Goal: Information Seeking & Learning: Learn about a topic

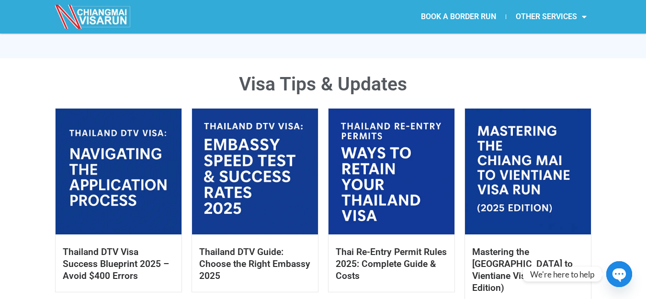
scroll to position [479, 0]
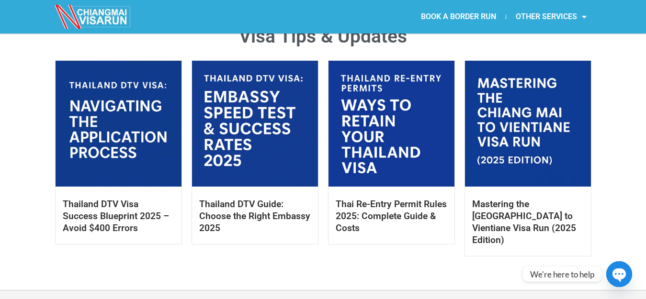
click at [131, 143] on link at bounding box center [119, 124] width 126 height 126
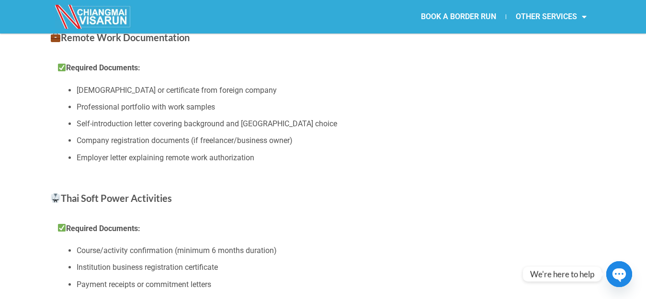
scroll to position [957, 0]
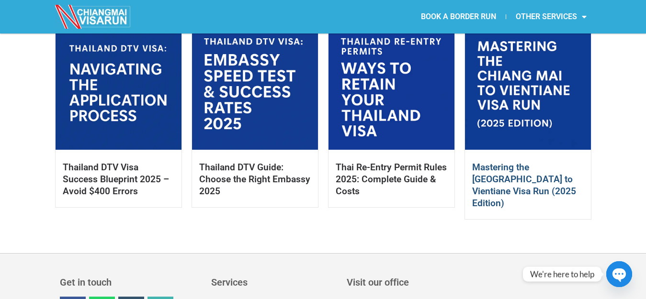
click at [541, 171] on link "Mastering the [GEOGRAPHIC_DATA] to Vientiane Visa Run (2025 Edition)" at bounding box center [524, 185] width 104 height 47
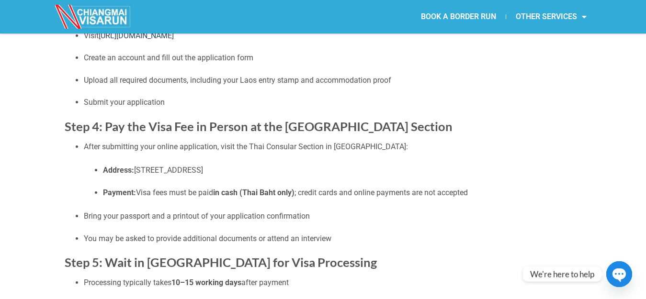
scroll to position [479, 0]
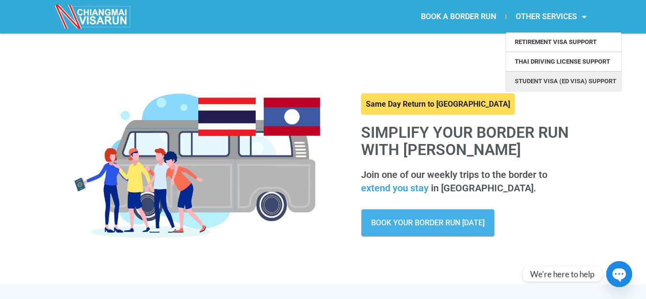
click at [566, 81] on link "Student Visa (ED Visa) Support" at bounding box center [563, 81] width 115 height 19
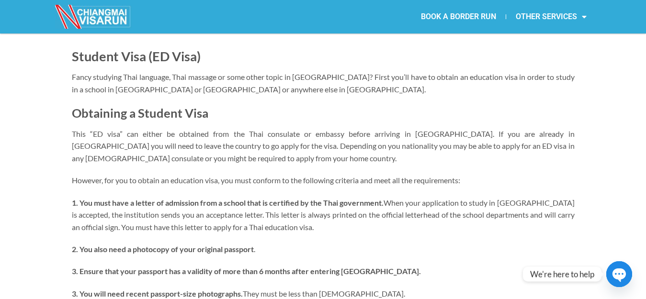
click at [91, 12] on img at bounding box center [93, 17] width 77 height 24
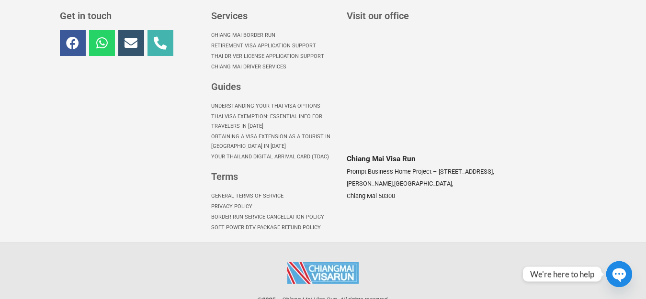
scroll to position [791, 0]
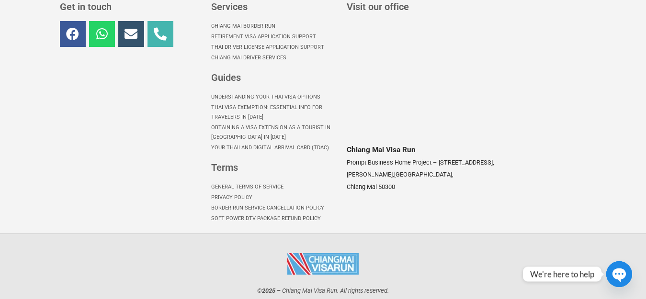
click at [230, 182] on link "General Terms of Service" at bounding box center [274, 187] width 126 height 11
click at [299, 213] on link "Soft Power DTV Package Refund Policy" at bounding box center [274, 218] width 126 height 11
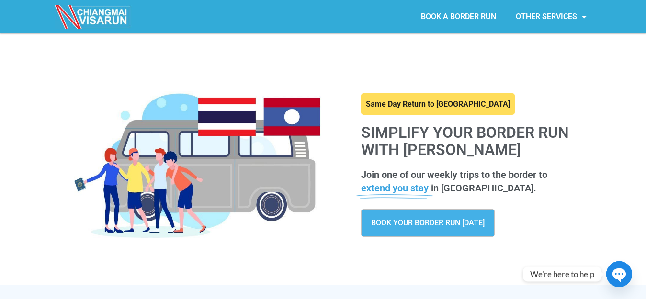
click at [429, 225] on span "BOOK YOUR BORDER RUN [DATE]" at bounding box center [427, 223] width 113 height 8
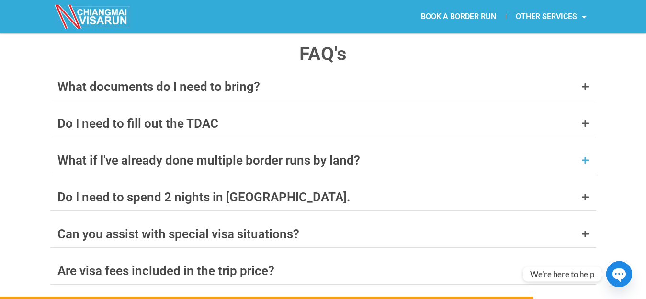
scroll to position [3754, 0]
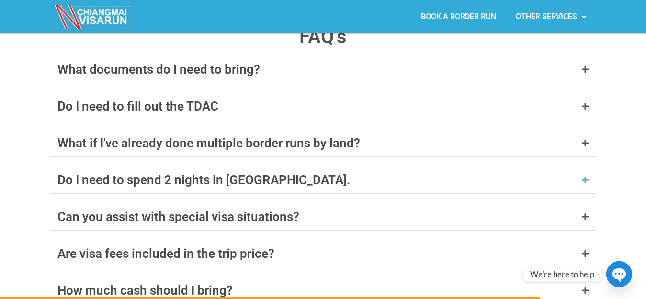
click at [257, 167] on div "Do I need to spend 2 nights in Laos." at bounding box center [323, 180] width 546 height 27
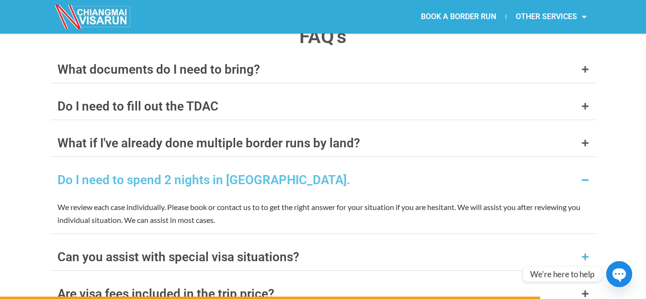
click at [203, 251] on div "Can you assist with special visa situations?" at bounding box center [178, 257] width 242 height 12
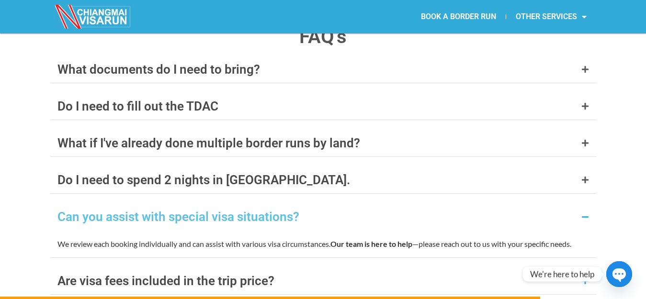
click at [223, 275] on div "Are visa fees included in the trip price?" at bounding box center [165, 281] width 217 height 12
